Goal: Task Accomplishment & Management: Complete application form

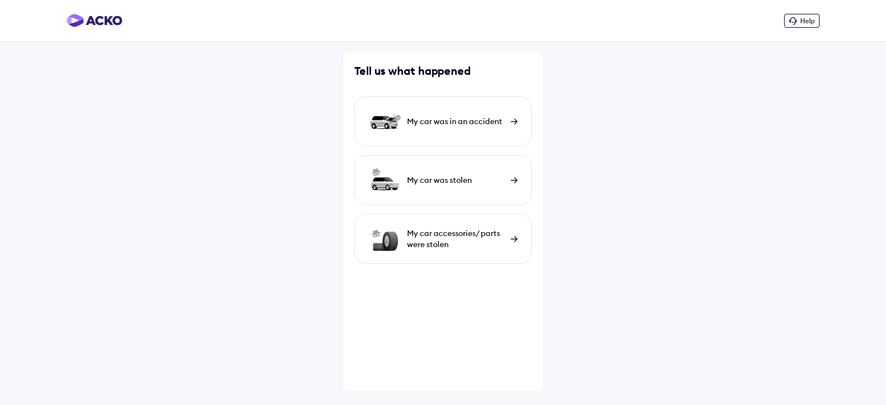
click at [449, 120] on div "My car was in an accident" at bounding box center [456, 121] width 98 height 11
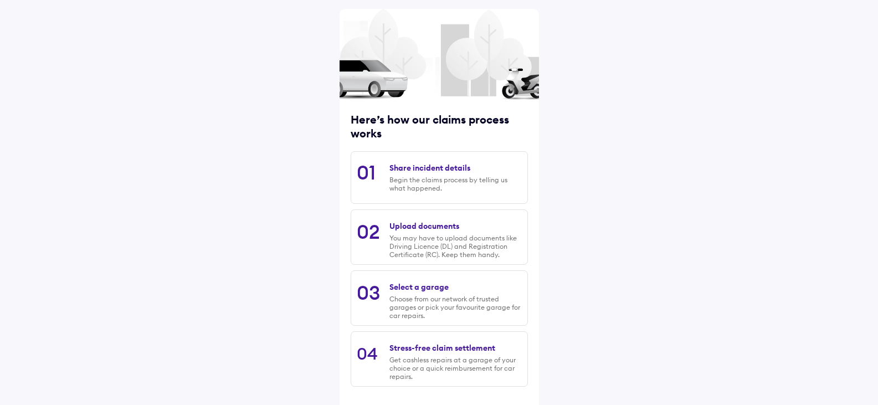
scroll to position [91, 0]
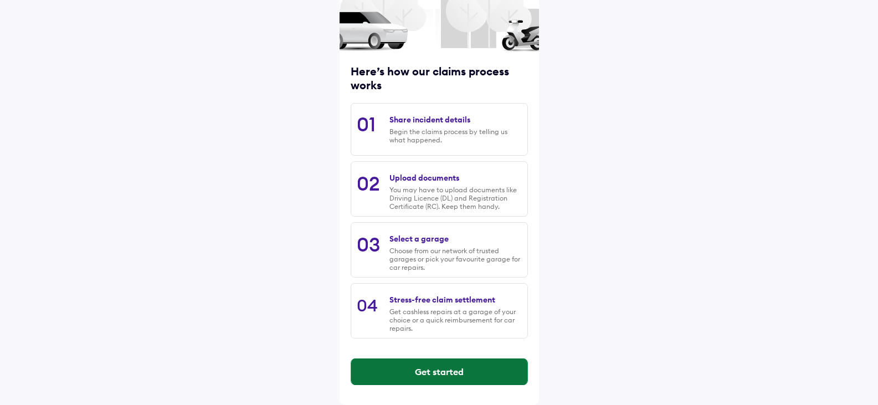
click at [456, 367] on button "Get started" at bounding box center [439, 371] width 176 height 27
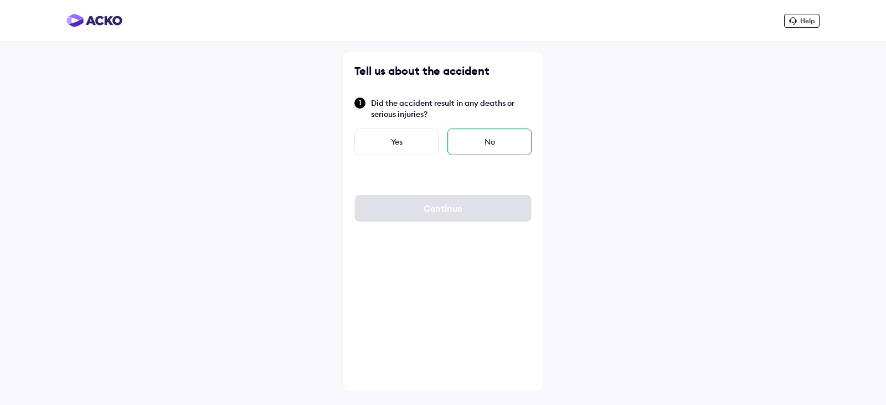
click at [471, 140] on div "No" at bounding box center [490, 141] width 84 height 27
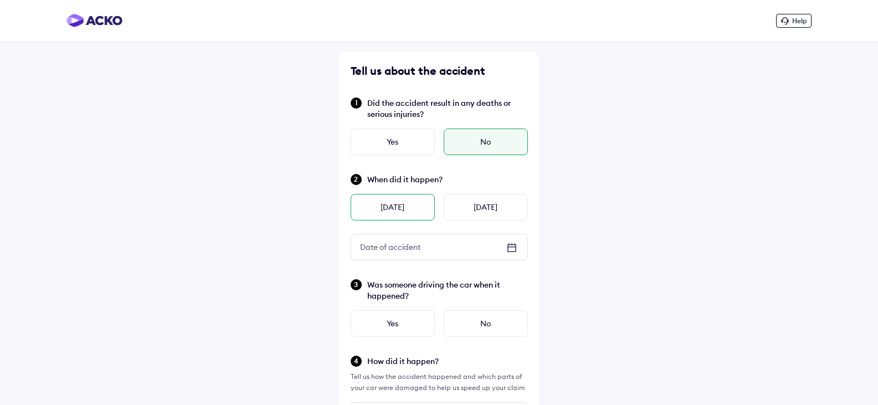
click at [412, 201] on div "[DATE]" at bounding box center [393, 207] width 84 height 27
click at [519, 246] on div "** / ** / ****" at bounding box center [439, 246] width 176 height 25
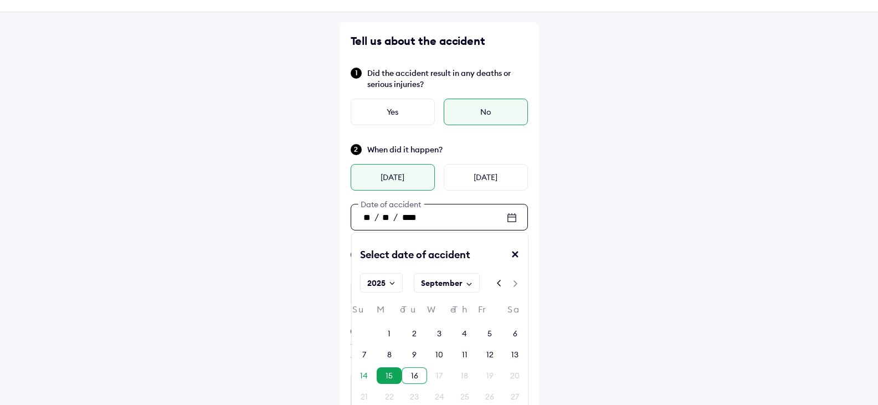
scroll to position [55, 0]
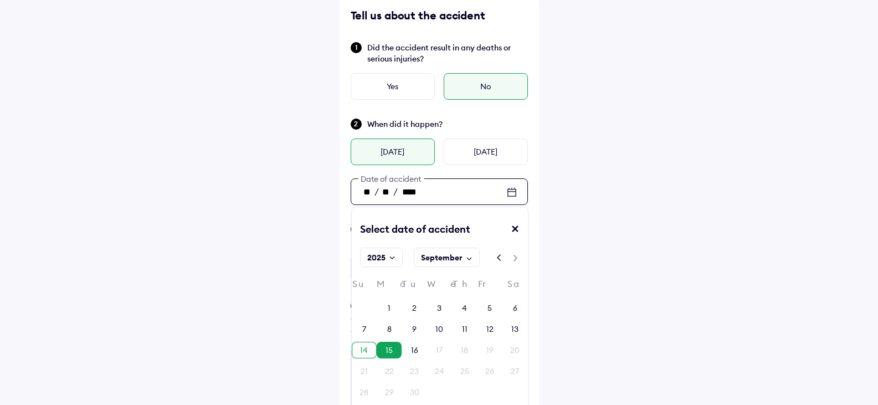
click at [368, 347] on div "14" at bounding box center [364, 350] width 25 height 17
type input "**"
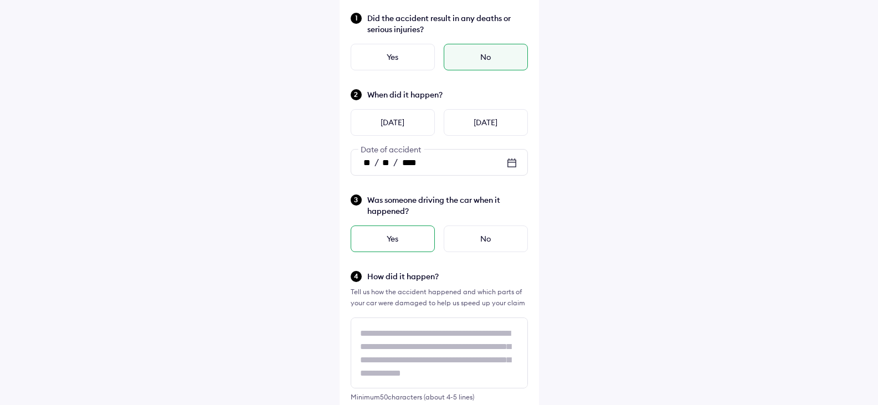
scroll to position [111, 0]
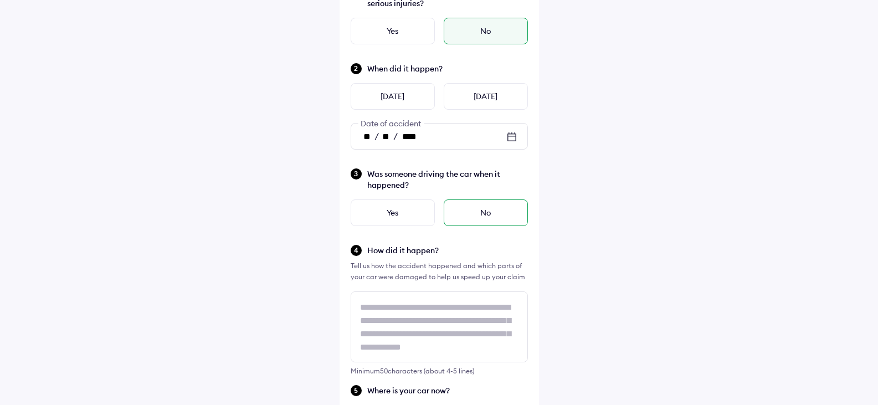
click at [476, 213] on div "No" at bounding box center [486, 212] width 84 height 27
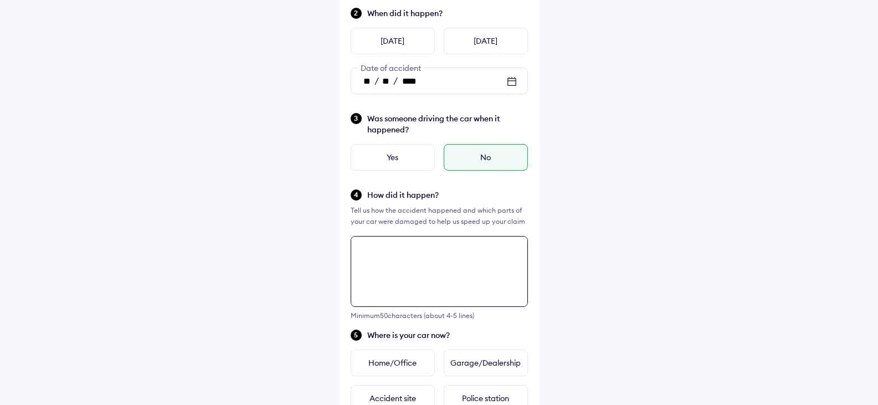
click at [421, 270] on textarea at bounding box center [439, 271] width 177 height 71
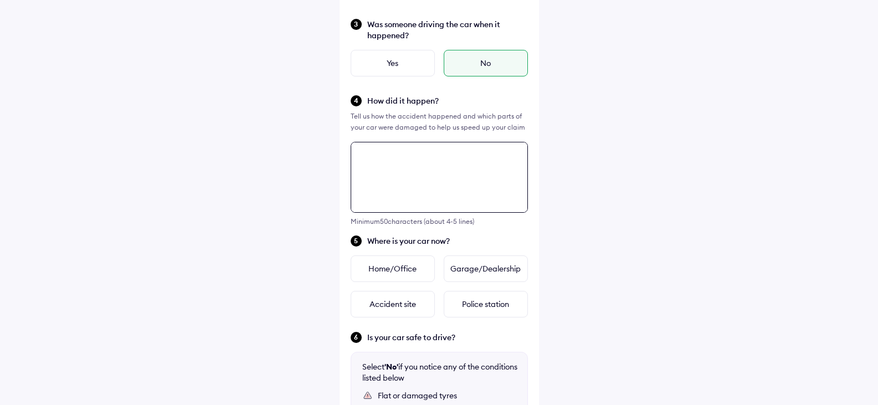
scroll to position [236, 0]
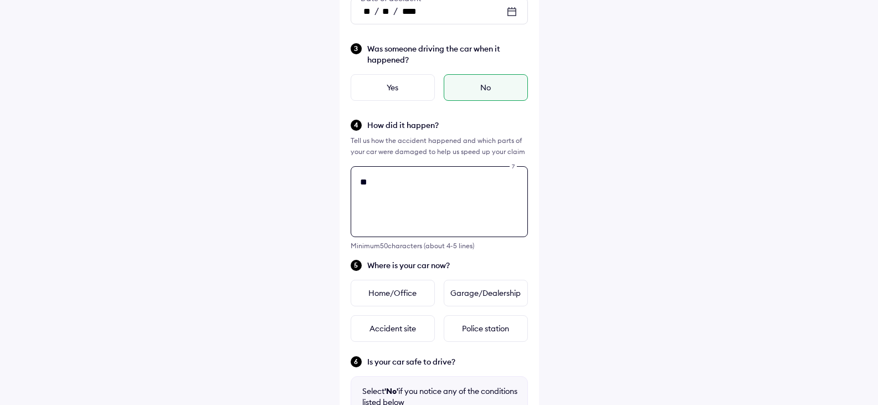
type textarea "*"
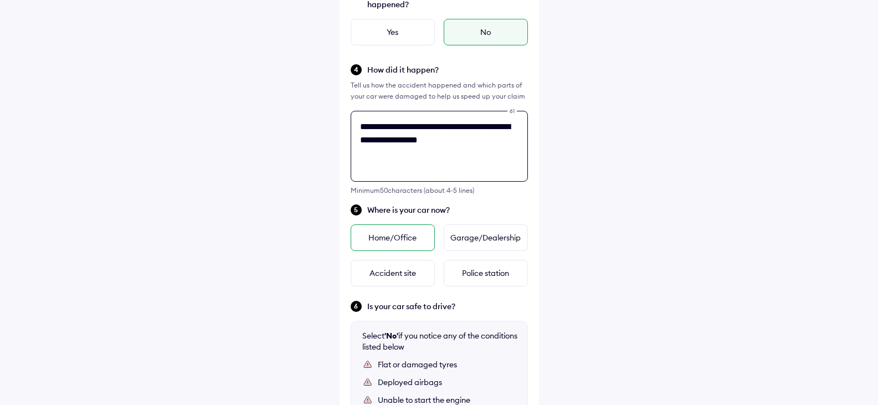
scroll to position [347, 0]
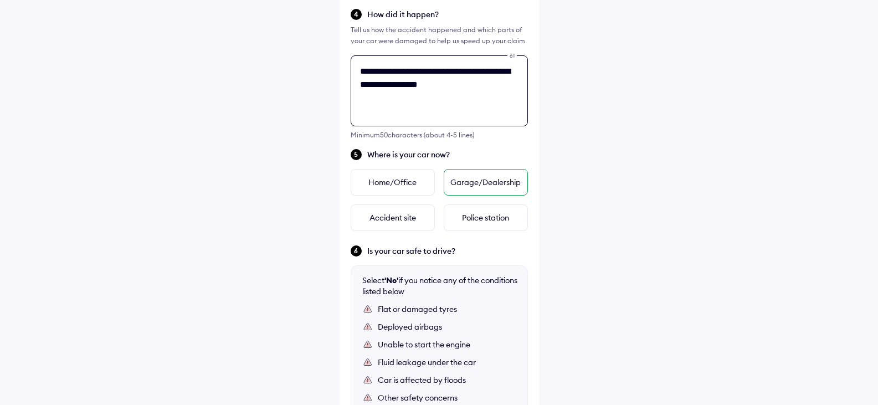
type textarea "**********"
click at [480, 181] on div "Garage/Dealership" at bounding box center [486, 182] width 84 height 27
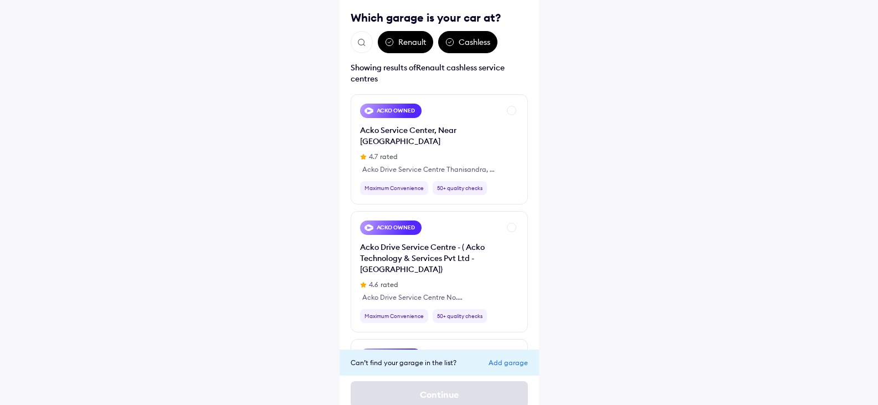
scroll to position [0, 0]
click at [511, 363] on div "Add garage" at bounding box center [508, 362] width 39 height 8
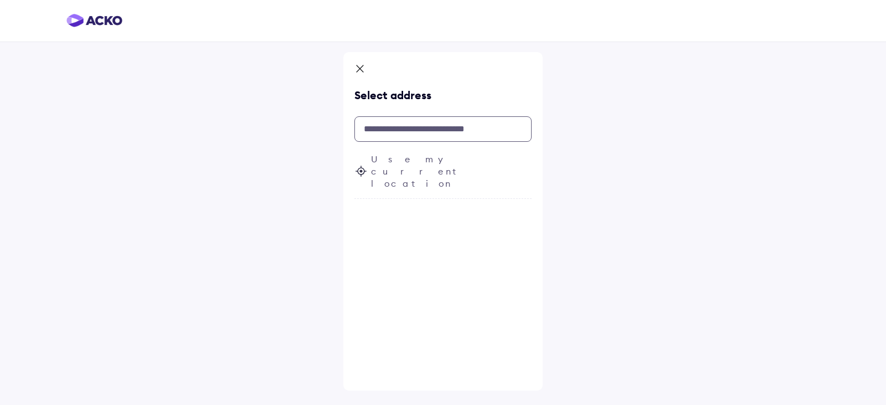
click at [441, 124] on input "text" at bounding box center [442, 128] width 177 height 25
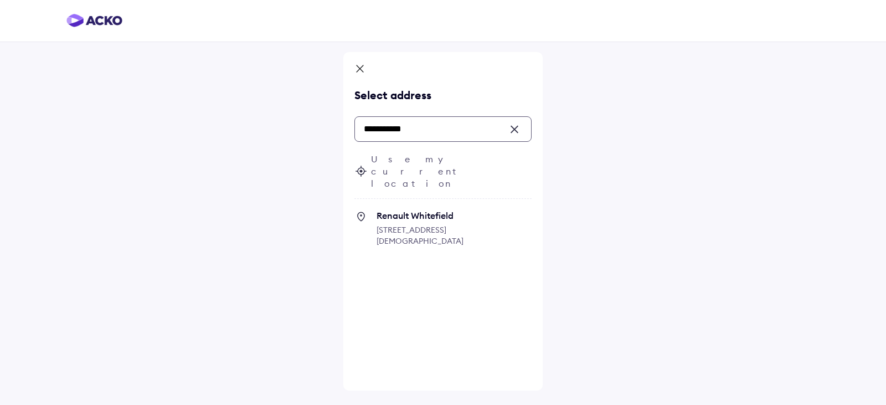
click at [442, 225] on span "[STREET_ADDRESS][DEMOGRAPHIC_DATA]" at bounding box center [420, 235] width 87 height 21
type input "**********"
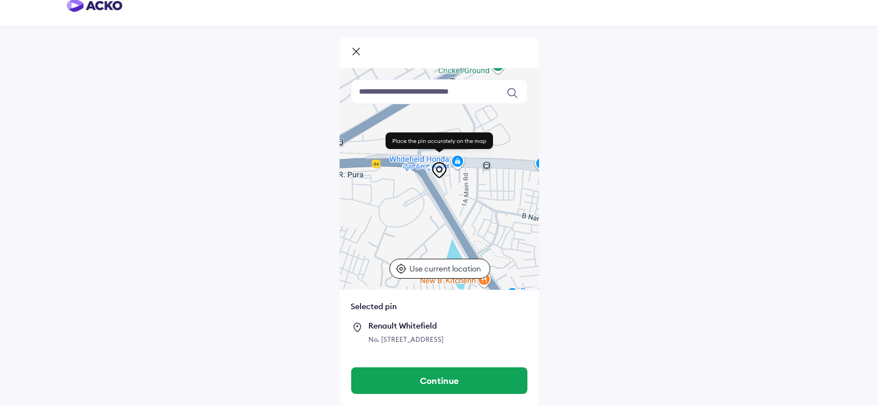
scroll to position [48, 0]
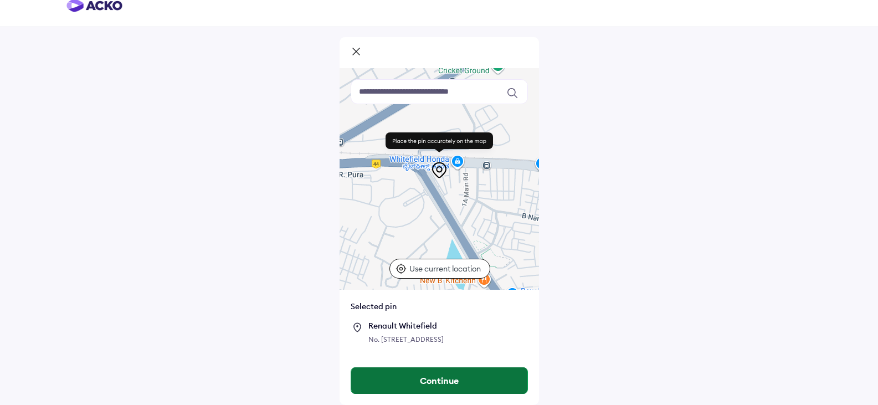
click at [422, 384] on button "Continue" at bounding box center [439, 380] width 176 height 27
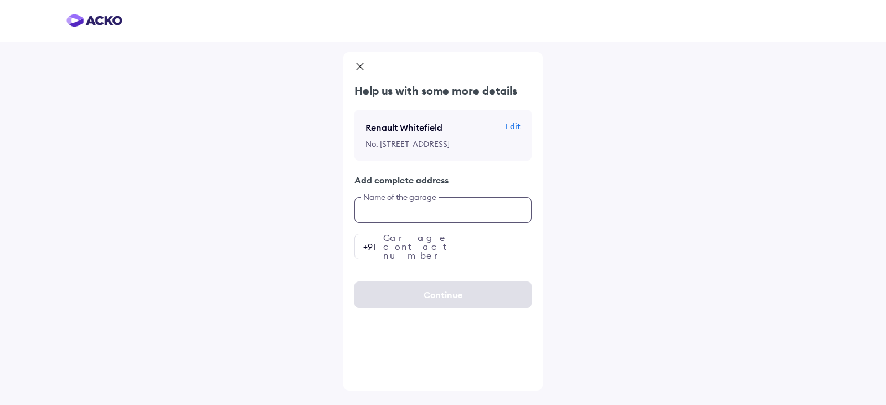
click at [430, 223] on input "text" at bounding box center [442, 209] width 177 height 25
type input "**********"
click at [466, 295] on div "**********" at bounding box center [442, 221] width 199 height 338
click at [466, 259] on input "number" at bounding box center [442, 246] width 177 height 25
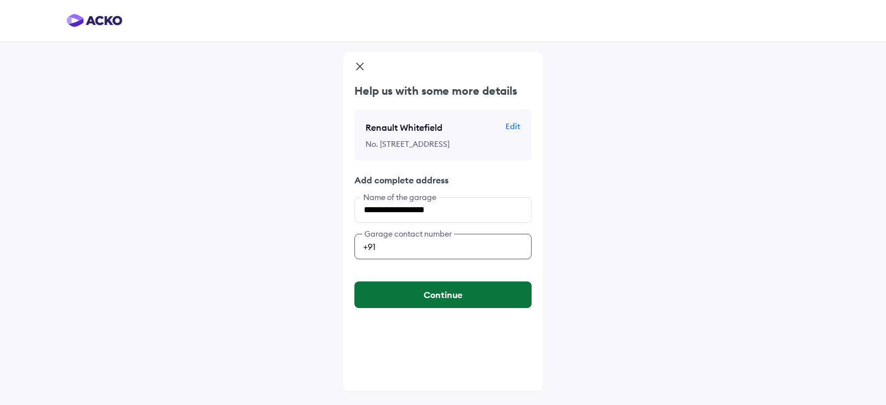
type input "**********"
click at [432, 308] on button "Continue" at bounding box center [442, 294] width 177 height 27
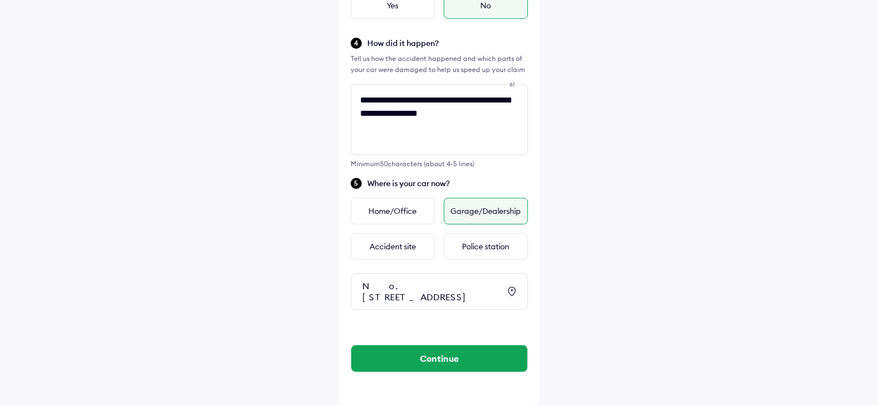
scroll to position [351, 0]
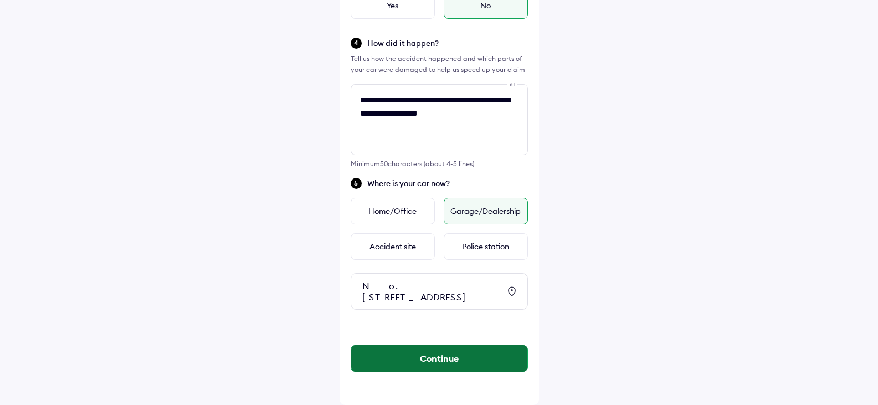
click at [462, 359] on button "Continue" at bounding box center [439, 358] width 176 height 27
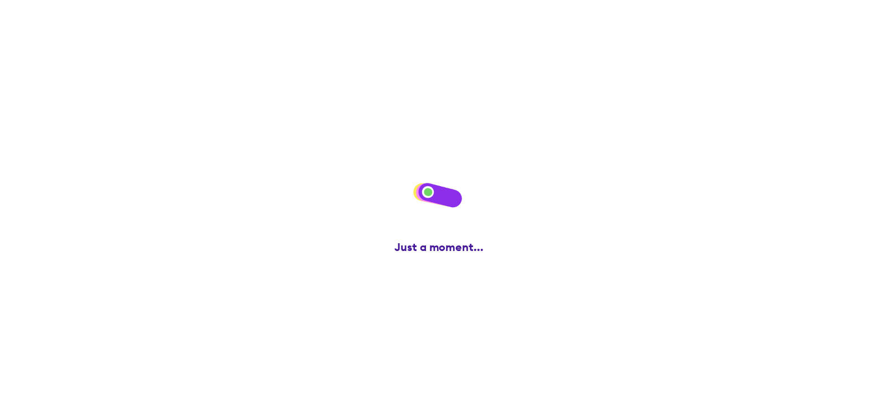
scroll to position [0, 0]
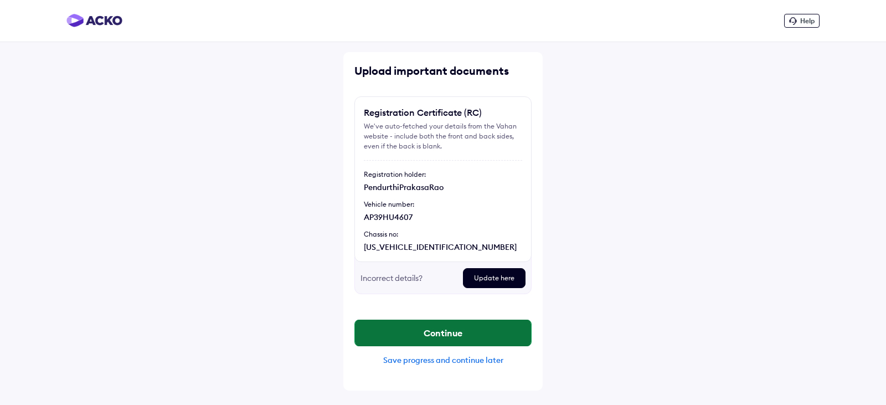
click at [446, 332] on button "Continue" at bounding box center [443, 333] width 176 height 27
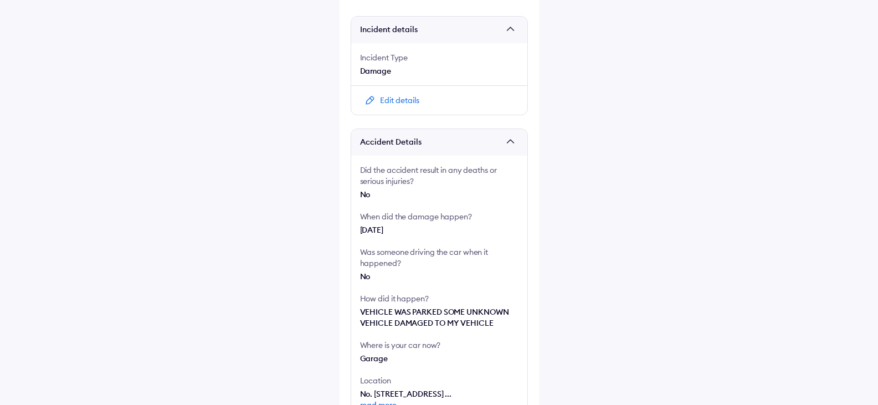
scroll to position [220, 0]
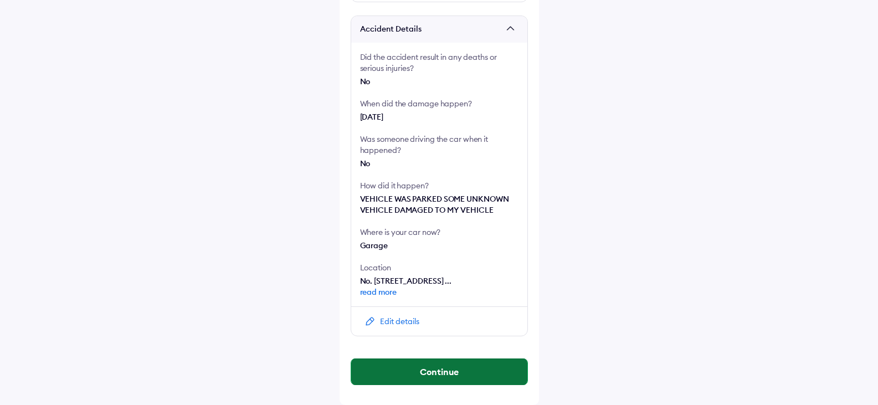
click at [434, 365] on button "Continue" at bounding box center [439, 371] width 176 height 27
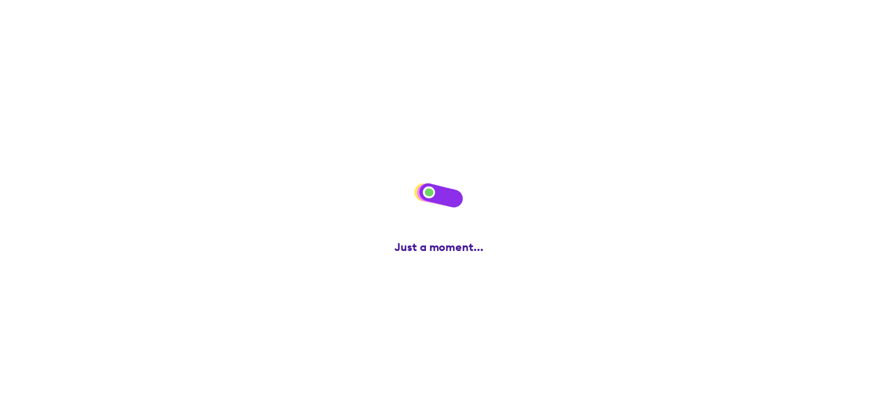
scroll to position [0, 0]
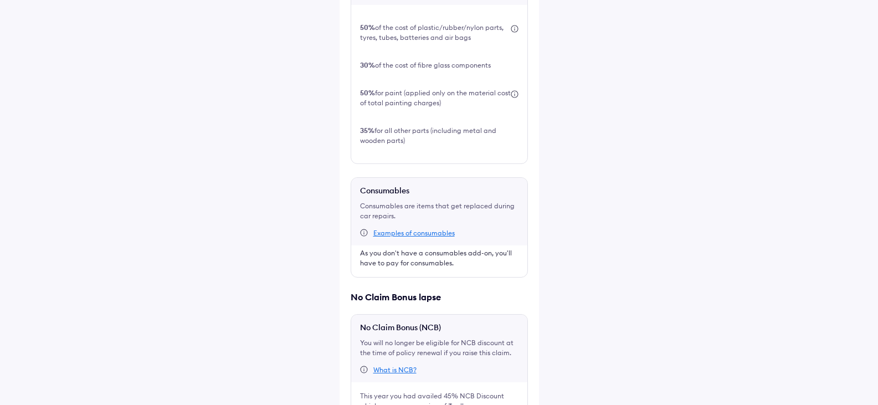
scroll to position [489, 0]
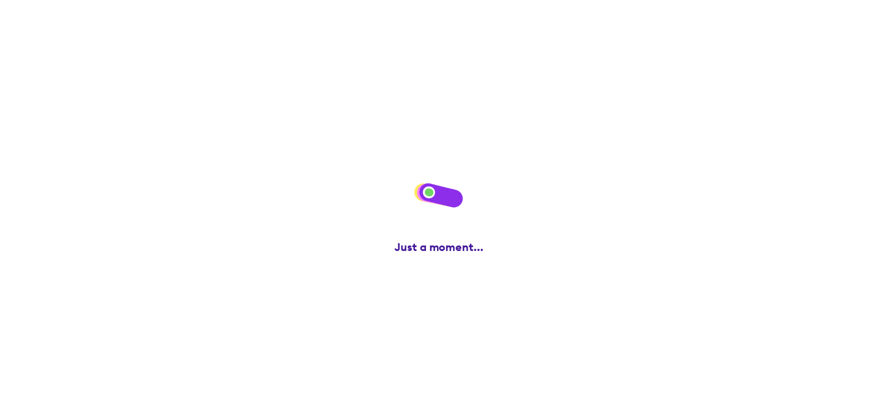
scroll to position [0, 0]
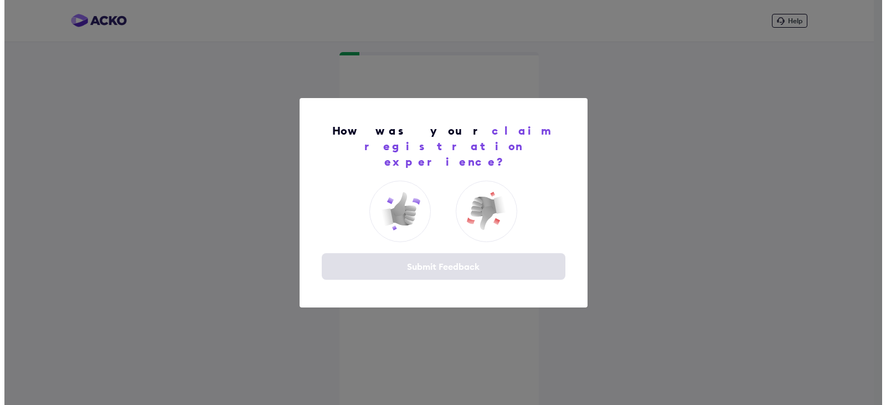
scroll to position [11, 0]
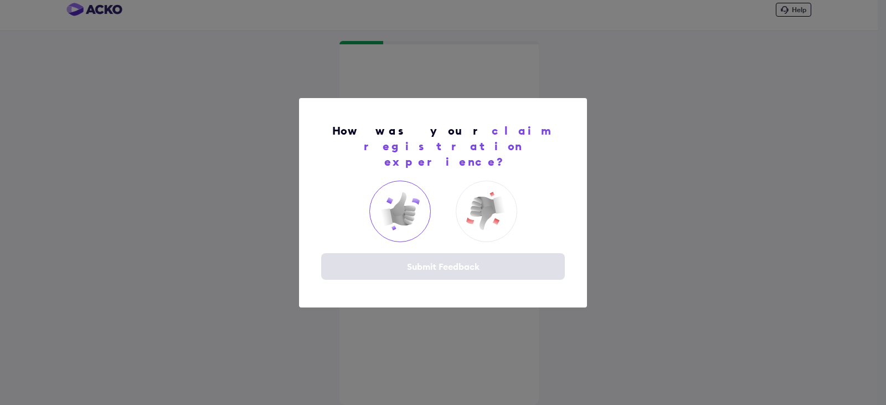
click at [423, 193] on div at bounding box center [399, 211] width 61 height 61
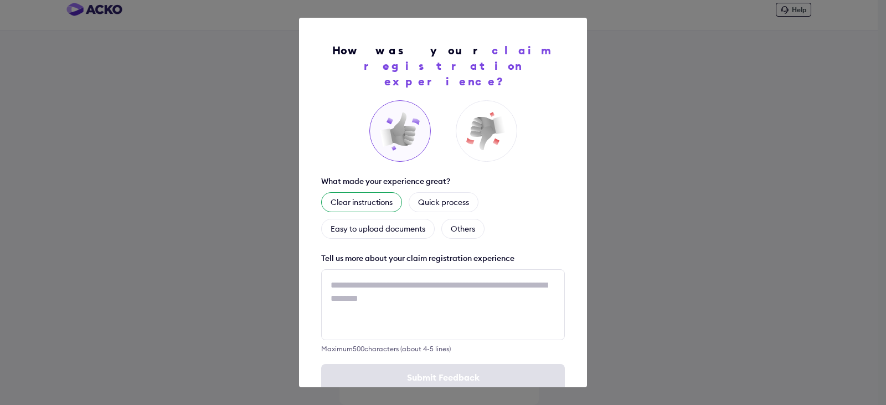
click at [373, 192] on div "Clear instructions" at bounding box center [361, 202] width 81 height 20
click at [425, 192] on div "Quick process" at bounding box center [457, 202] width 70 height 20
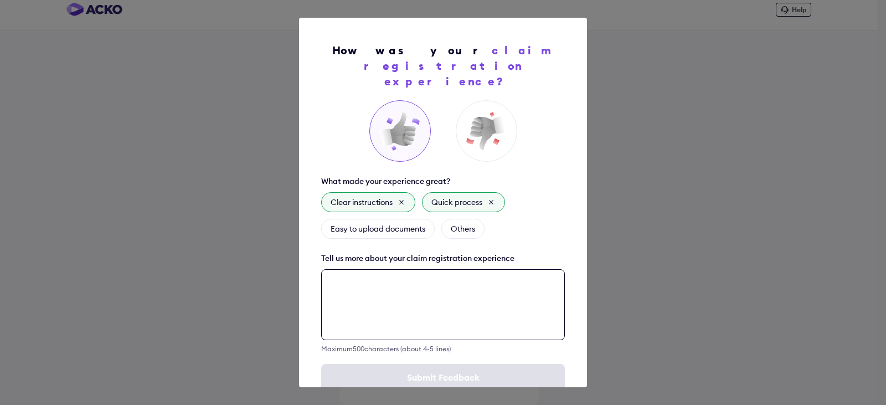
click at [395, 270] on textarea at bounding box center [443, 304] width 244 height 71
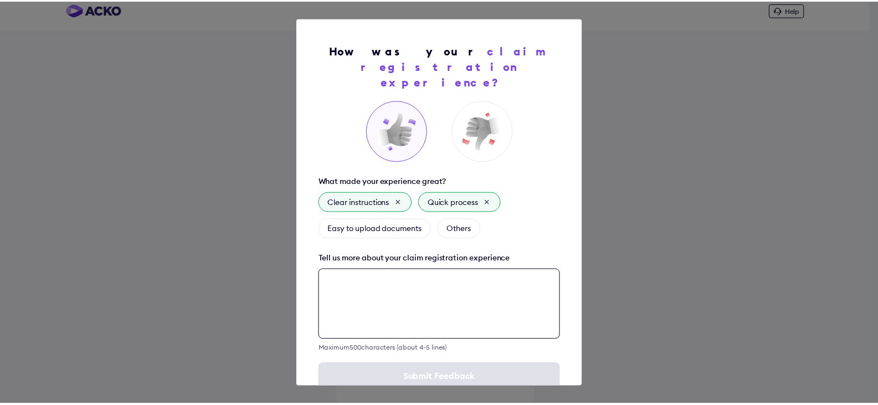
scroll to position [16, 0]
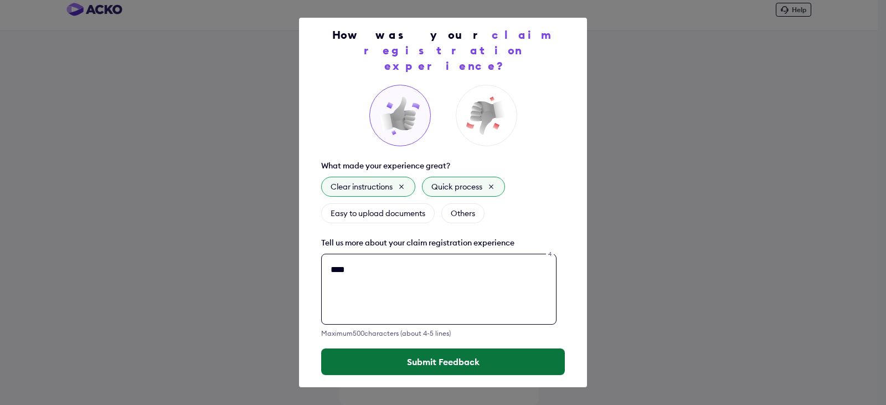
type textarea "****"
click at [446, 348] on button "Submit Feedback" at bounding box center [443, 361] width 244 height 27
